Goal: Information Seeking & Learning: Learn about a topic

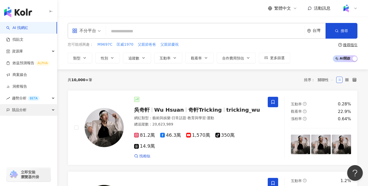
click at [21, 110] on span "競品分析" at bounding box center [19, 110] width 15 height 12
click at [188, 42] on div "您可能感興趣： M9697C 匡威1970 父親節爸爸 父親節慶祝" at bounding box center [179, 45] width 222 height 6
click at [344, 5] on img at bounding box center [346, 8] width 10 height 10
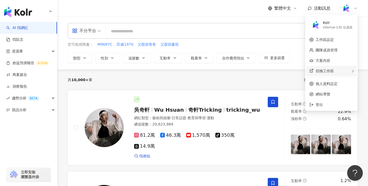
click at [330, 73] on div "切換工作區" at bounding box center [331, 71] width 50 height 10
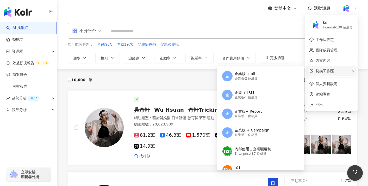
scroll to position [95, 0]
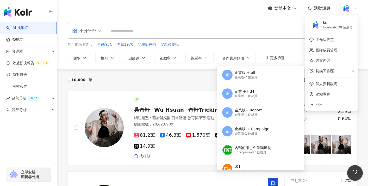
click at [265, 42] on div "您可能感興趣： M9697C 匡威1970 父親節爸爸 父親節慶祝" at bounding box center [179, 45] width 222 height 6
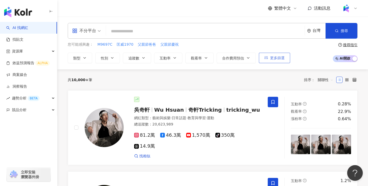
click at [265, 59] on icon "button" at bounding box center [266, 58] width 4 height 4
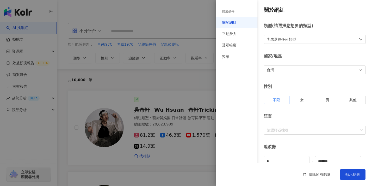
click at [268, 59] on div at bounding box center [186, 93] width 372 height 186
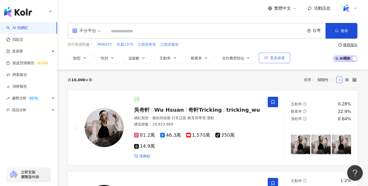
click at [271, 58] on span "更多篩選" at bounding box center [277, 58] width 15 height 4
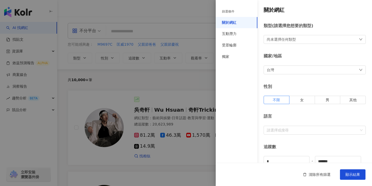
click at [277, 70] on div "台灣" at bounding box center [314, 69] width 102 height 9
click at [206, 83] on div at bounding box center [186, 93] width 372 height 186
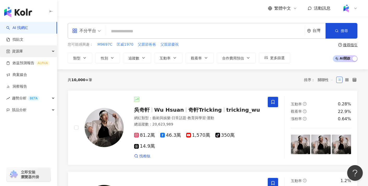
click at [38, 52] on div "資源庫" at bounding box center [28, 51] width 57 height 12
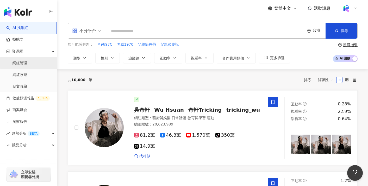
click at [27, 61] on link "網紅管理" at bounding box center [19, 62] width 15 height 5
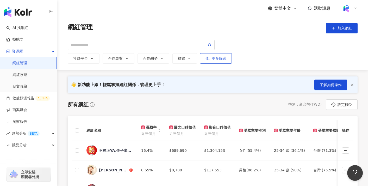
click at [220, 62] on button "更多篩選" at bounding box center [216, 58] width 32 height 10
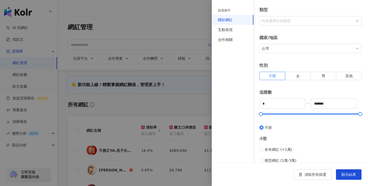
scroll to position [44, 0]
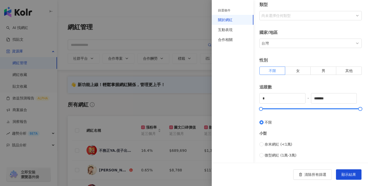
click at [277, 45] on div "台灣" at bounding box center [307, 43] width 94 height 8
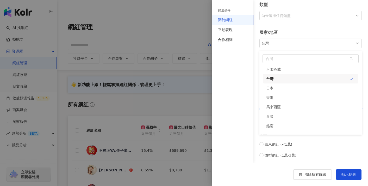
click at [149, 37] on div at bounding box center [184, 93] width 368 height 186
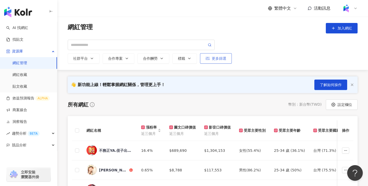
click at [208, 58] on icon "button" at bounding box center [207, 58] width 4 height 4
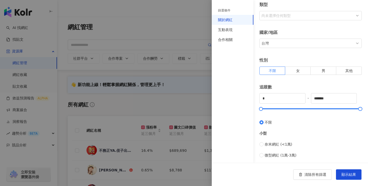
click at [294, 43] on div "台灣" at bounding box center [307, 43] width 94 height 8
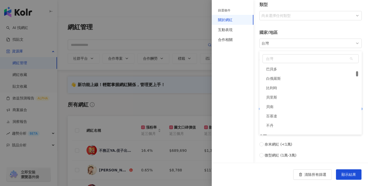
scroll to position [277, 0]
click at [234, 90] on div "篩選條件 關於網紅 互動表現 合作相關" at bounding box center [233, 81] width 42 height 162
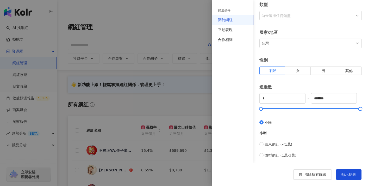
click at [198, 74] on div at bounding box center [184, 93] width 368 height 186
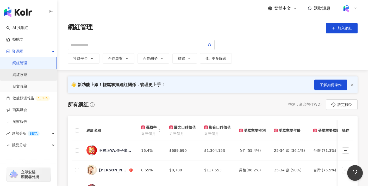
click at [27, 72] on link "網紅收藏" at bounding box center [19, 74] width 15 height 5
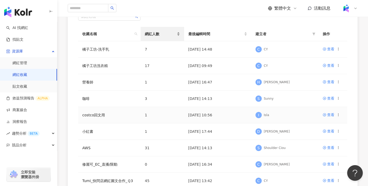
scroll to position [60, 0]
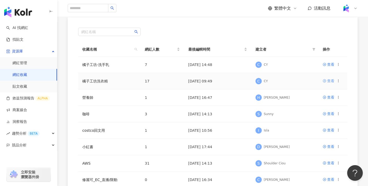
click at [328, 80] on div "查看" at bounding box center [330, 81] width 7 height 6
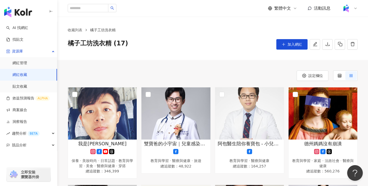
click at [27, 76] on link "網紅收藏" at bounding box center [19, 74] width 15 height 5
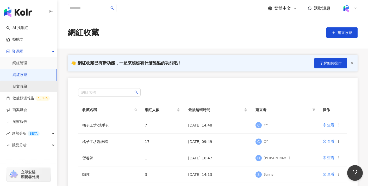
click at [27, 89] on link "貼文收藏" at bounding box center [19, 86] width 15 height 5
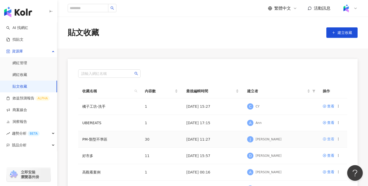
click at [329, 138] on div "查看" at bounding box center [330, 139] width 7 height 6
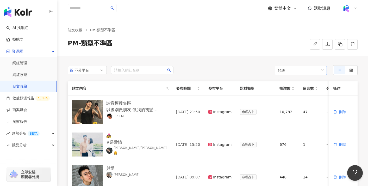
click at [282, 69] on span "預設" at bounding box center [301, 70] width 46 height 9
click at [229, 55] on div "貼文收藏 PM-類型不準區 PM-類型不準區" at bounding box center [212, 36] width 310 height 39
click at [47, 96] on link "效益預測報告 ALPHA" at bounding box center [27, 97] width 43 height 5
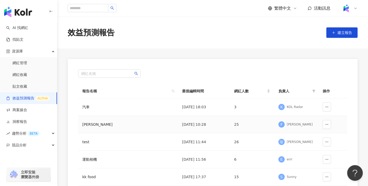
click at [133, 126] on div "[PERSON_NAME]" at bounding box center [113, 124] width 62 height 6
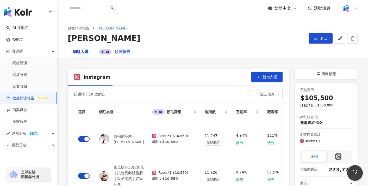
click at [117, 47] on div "AI 預測報告" at bounding box center [115, 52] width 42 height 12
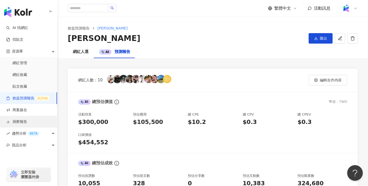
click at [27, 120] on link "洞察報告" at bounding box center [16, 121] width 21 height 5
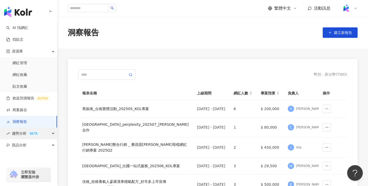
click at [44, 131] on div "趨勢分析 BETA" at bounding box center [28, 133] width 57 height 12
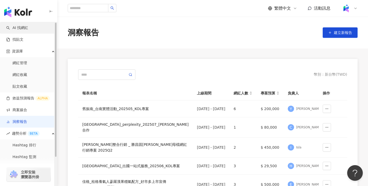
click at [28, 30] on link "AI 找網紅" at bounding box center [17, 27] width 22 height 5
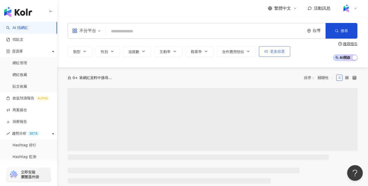
click at [277, 52] on span "更多篩選" at bounding box center [277, 51] width 15 height 4
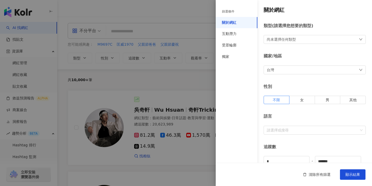
click at [277, 68] on div "台灣" at bounding box center [314, 69] width 102 height 9
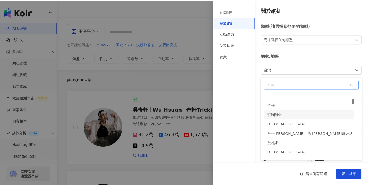
scroll to position [340, 0]
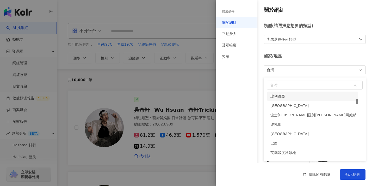
click at [178, 76] on div at bounding box center [186, 93] width 372 height 186
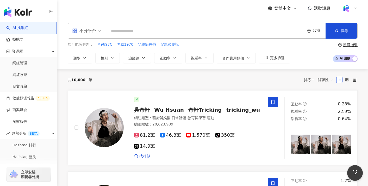
click at [311, 32] on div "台灣" at bounding box center [316, 30] width 18 height 15
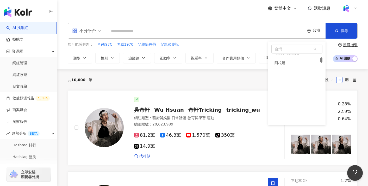
scroll to position [211, 0]
click at [238, 75] on div "共 10,000+ 筆 排序： 關聯性" at bounding box center [213, 79] width 290 height 8
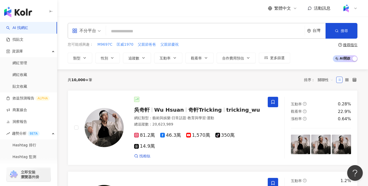
click at [353, 6] on div at bounding box center [349, 8] width 17 height 10
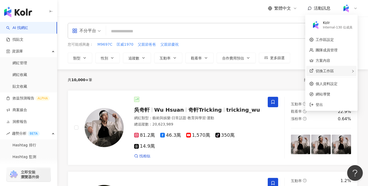
click at [335, 70] on div "切換工作區 C CCC(31187) Internal - 33 位成員 KOL Radar PM Demo - 吃到飽企業版 企業版 - 29 位成員 [P…" at bounding box center [331, 71] width 50 height 10
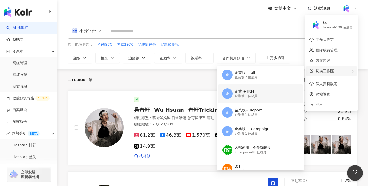
click at [270, 91] on div "企 企業 + IRM 企業版 - 1 位成員" at bounding box center [259, 93] width 75 height 19
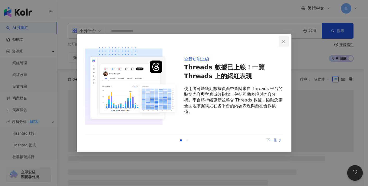
click at [286, 41] on span "Close" at bounding box center [283, 41] width 10 height 4
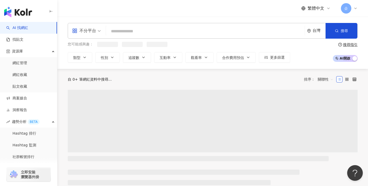
click at [307, 28] on div "台灣" at bounding box center [316, 30] width 18 height 15
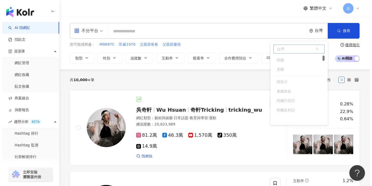
scroll to position [39, 0]
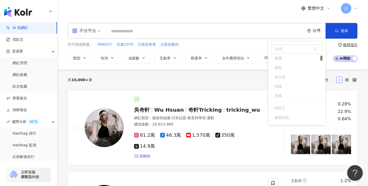
click at [248, 72] on div "共 10,000+ 筆 排序： 關聯性" at bounding box center [213, 79] width 290 height 21
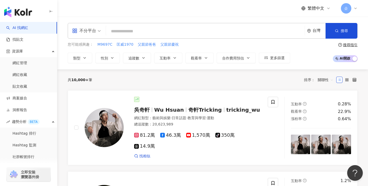
click at [350, 4] on div "企" at bounding box center [349, 8] width 17 height 10
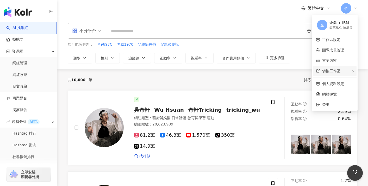
click at [328, 71] on span "切換工作區" at bounding box center [331, 71] width 18 height 4
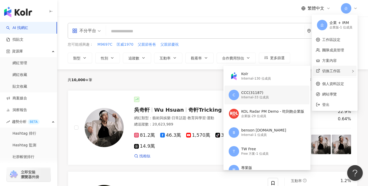
click at [284, 93] on div "C CCC(31187) Internal - 33 位成員" at bounding box center [265, 94] width 75 height 19
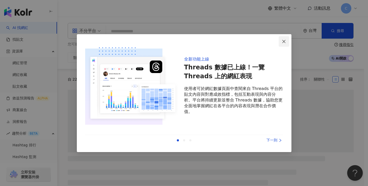
click at [282, 46] on button "Close" at bounding box center [283, 41] width 10 height 10
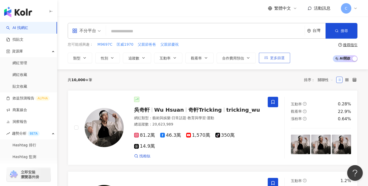
click at [268, 57] on button "更多篩選" at bounding box center [274, 58] width 31 height 10
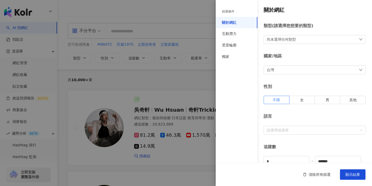
click at [271, 68] on div "台灣" at bounding box center [269, 70] width 7 height 6
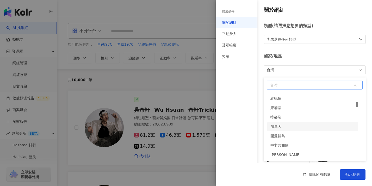
scroll to position [449, 0]
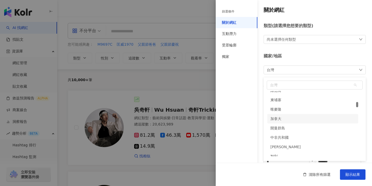
click at [196, 79] on div at bounding box center [186, 93] width 372 height 186
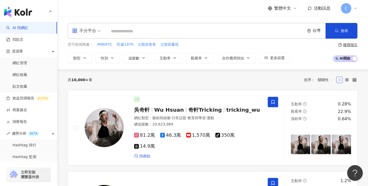
click at [345, 12] on span "C" at bounding box center [346, 8] width 10 height 10
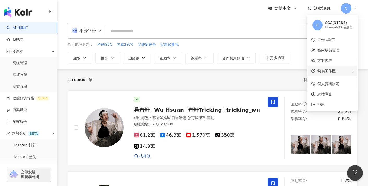
click at [330, 71] on span "切換工作區" at bounding box center [326, 71] width 18 height 4
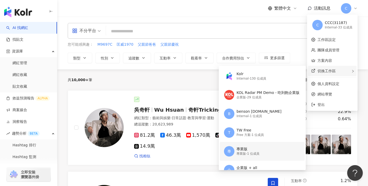
click at [255, 148] on div "專業版" at bounding box center [247, 148] width 23 height 5
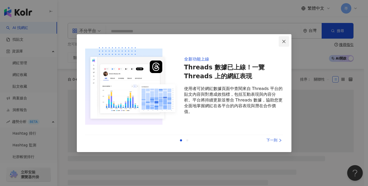
click at [282, 45] on button "Close" at bounding box center [283, 41] width 10 height 10
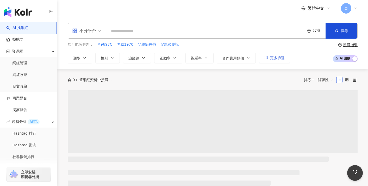
click at [276, 57] on span "更多篩選" at bounding box center [277, 58] width 15 height 4
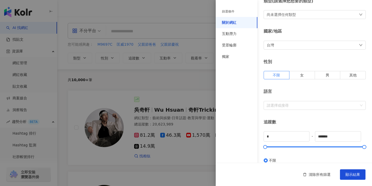
scroll to position [0, 0]
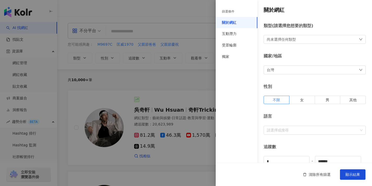
click at [283, 65] on div "國家/地區 台灣" at bounding box center [314, 63] width 102 height 21
click at [282, 70] on div "台灣" at bounding box center [314, 69] width 102 height 9
click at [204, 99] on div at bounding box center [186, 93] width 372 height 186
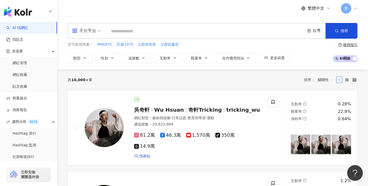
click at [311, 32] on div "台灣" at bounding box center [316, 30] width 18 height 15
click at [264, 36] on input "search" at bounding box center [205, 31] width 194 height 10
click at [270, 56] on span "更多篩選" at bounding box center [277, 58] width 15 height 4
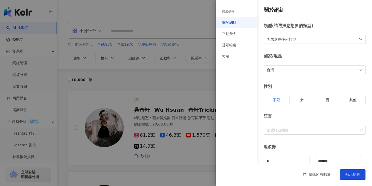
click at [280, 69] on div "台灣" at bounding box center [314, 69] width 102 height 9
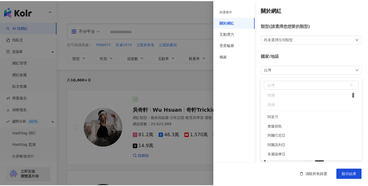
scroll to position [72, 0]
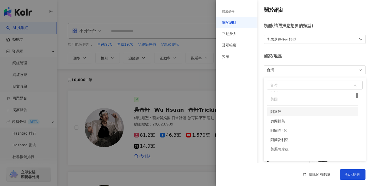
click at [194, 79] on div at bounding box center [186, 93] width 372 height 186
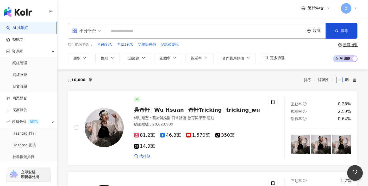
click at [315, 32] on div "台灣" at bounding box center [318, 30] width 13 height 4
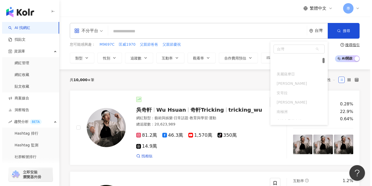
scroll to position [146, 0]
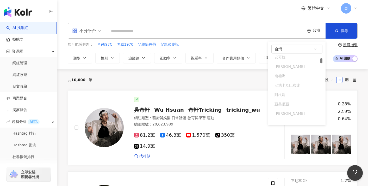
click at [255, 82] on div "共 10,000+ 筆 排序： 關聯性" at bounding box center [213, 79] width 290 height 8
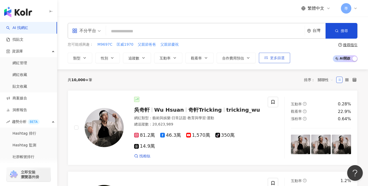
click at [283, 62] on button "更多篩選" at bounding box center [274, 58] width 31 height 10
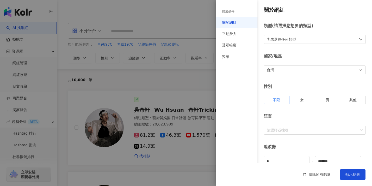
click at [297, 71] on div "台灣" at bounding box center [314, 69] width 102 height 9
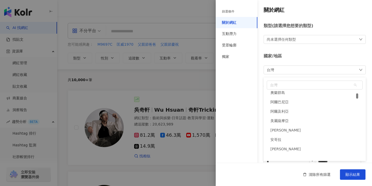
scroll to position [93, 0]
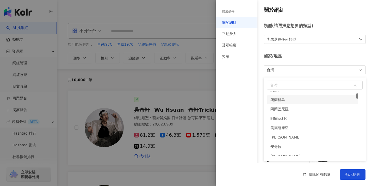
click at [204, 85] on div at bounding box center [186, 93] width 372 height 186
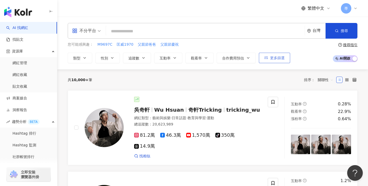
click at [280, 54] on button "更多篩選" at bounding box center [274, 58] width 31 height 10
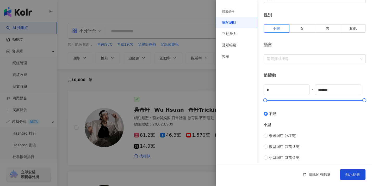
scroll to position [97, 0]
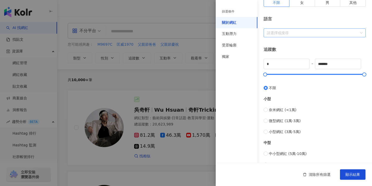
click at [317, 31] on div at bounding box center [311, 33] width 94 height 4
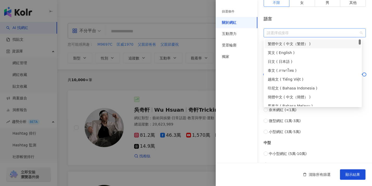
click at [313, 22] on div "語言" at bounding box center [314, 19] width 102 height 6
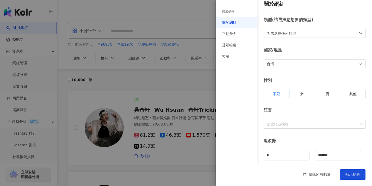
scroll to position [3, 0]
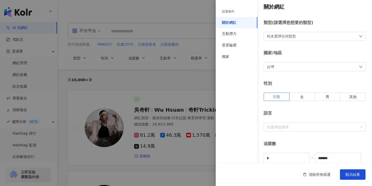
click at [298, 64] on div "台灣" at bounding box center [314, 66] width 102 height 9
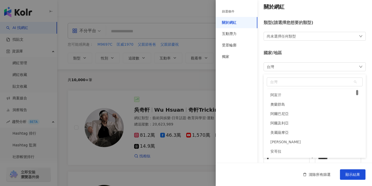
click at [285, 122] on div "阿爾及利亞" at bounding box center [279, 122] width 18 height 9
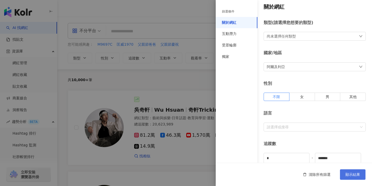
click at [354, 177] on button "顯示結果" at bounding box center [352, 174] width 25 height 10
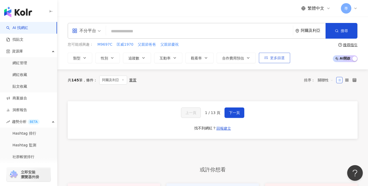
click at [280, 61] on button "更多篩選" at bounding box center [274, 58] width 31 height 10
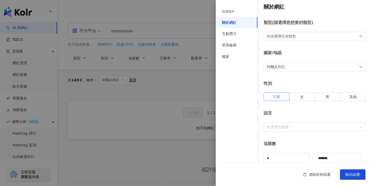
click at [304, 65] on div "阿爾及利亞" at bounding box center [314, 66] width 102 height 9
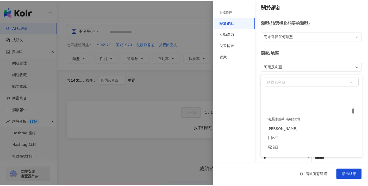
scroll to position [781, 0]
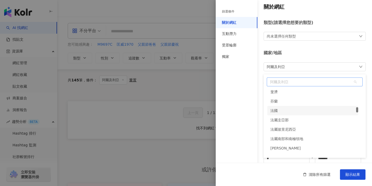
click at [290, 111] on div "法國" at bounding box center [312, 110] width 91 height 9
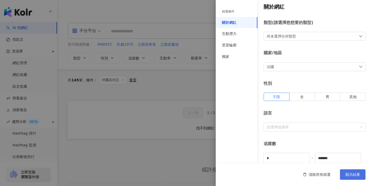
click at [349, 170] on button "顯示結果" at bounding box center [352, 174] width 25 height 10
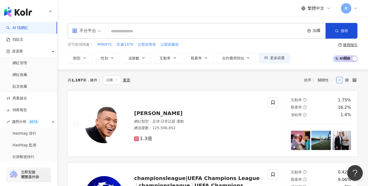
click at [126, 80] on div "重置" at bounding box center [126, 80] width 7 height 4
